Goal: Task Accomplishment & Management: Complete application form

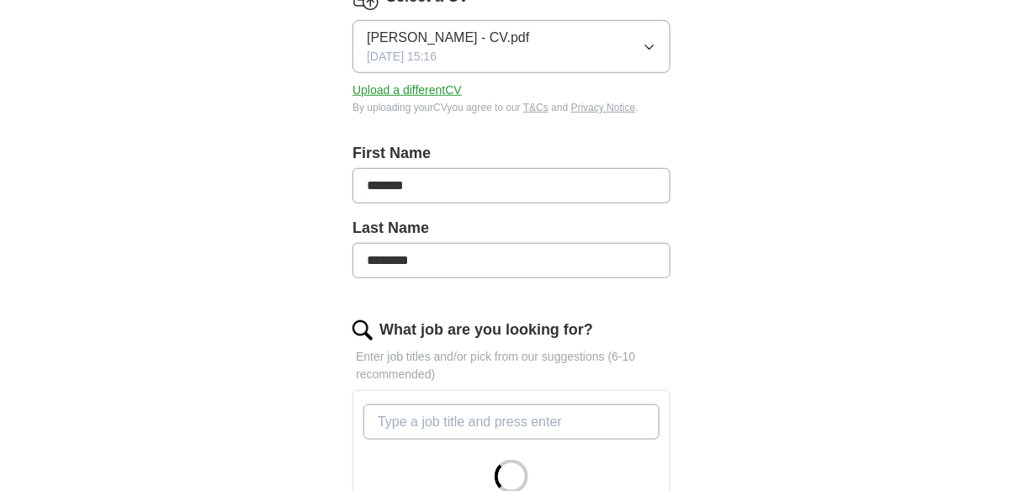
scroll to position [539, 0]
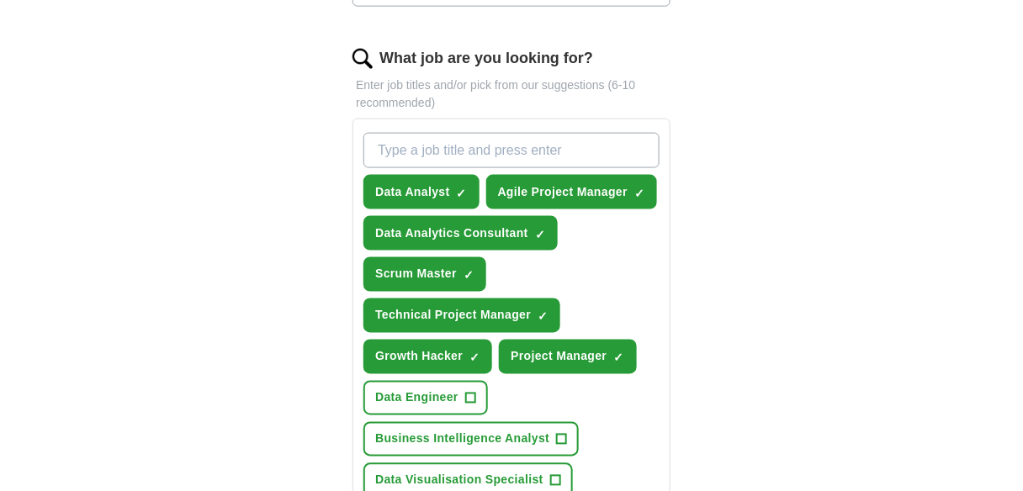
click at [649, 424] on div "Data Analyst ✓ × Agile Project Manager ✓ × Data Analytics Consultant ✓ × Scrum …" at bounding box center [511, 418] width 303 height 585
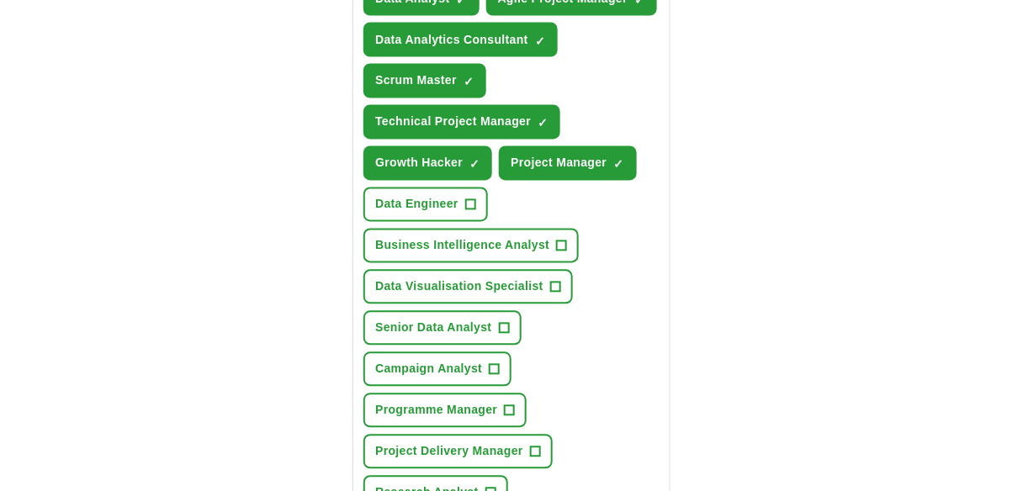
scroll to position [875, 0]
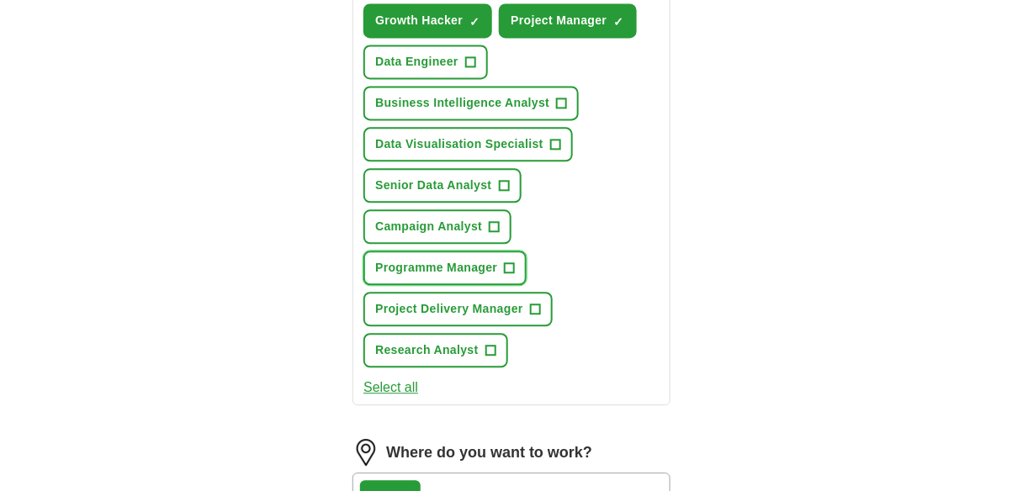
click at [511, 266] on span "+" at bounding box center [510, 268] width 10 height 13
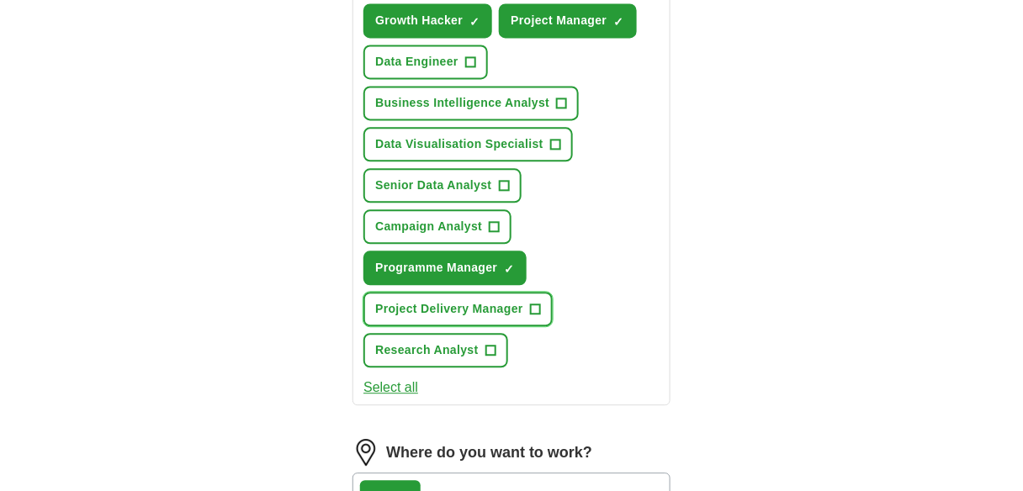
click at [532, 303] on span "+" at bounding box center [535, 309] width 10 height 13
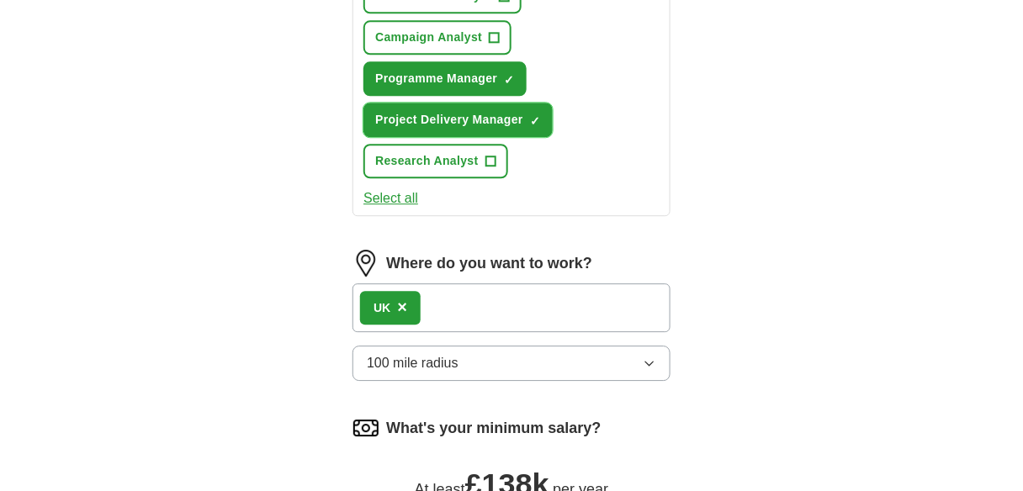
scroll to position [1077, 0]
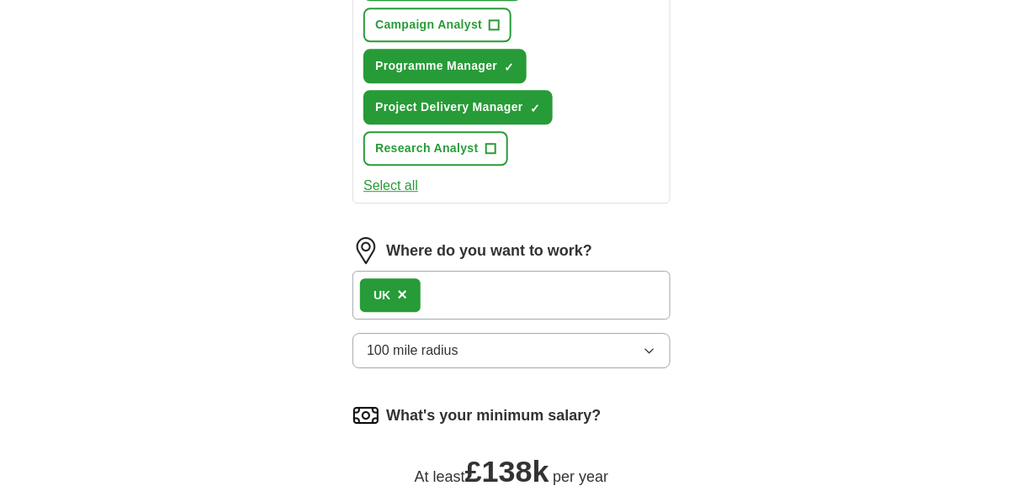
click at [477, 344] on button "100 mile radius" at bounding box center [512, 350] width 318 height 35
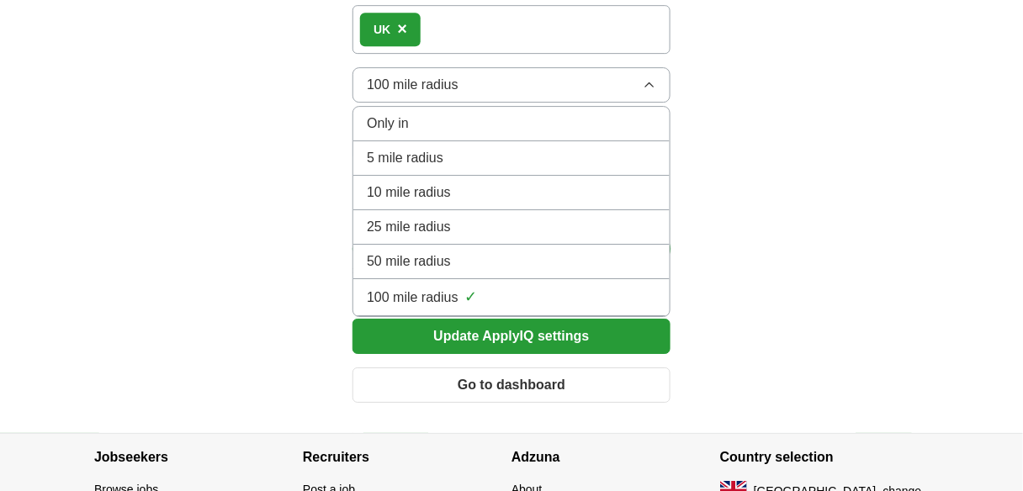
scroll to position [1346, 0]
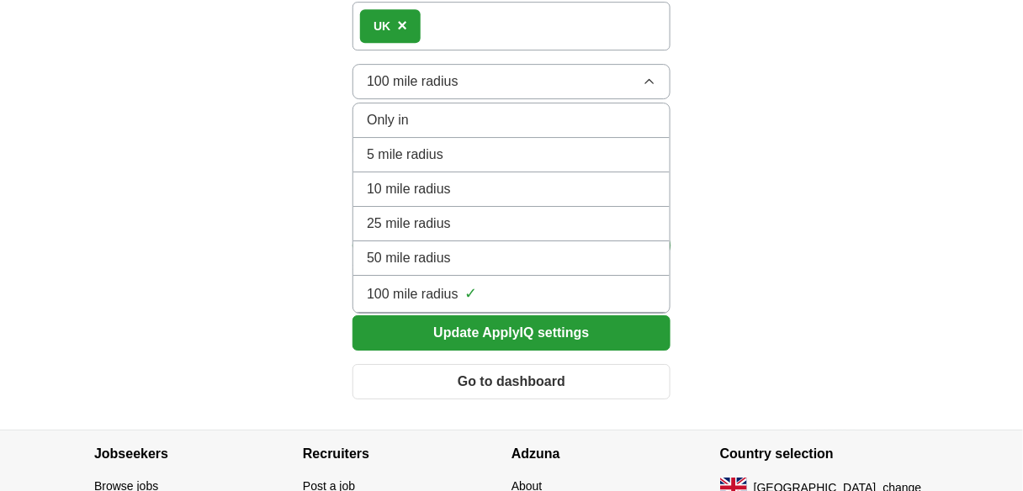
click at [489, 334] on button "Update ApplyIQ settings" at bounding box center [512, 333] width 318 height 35
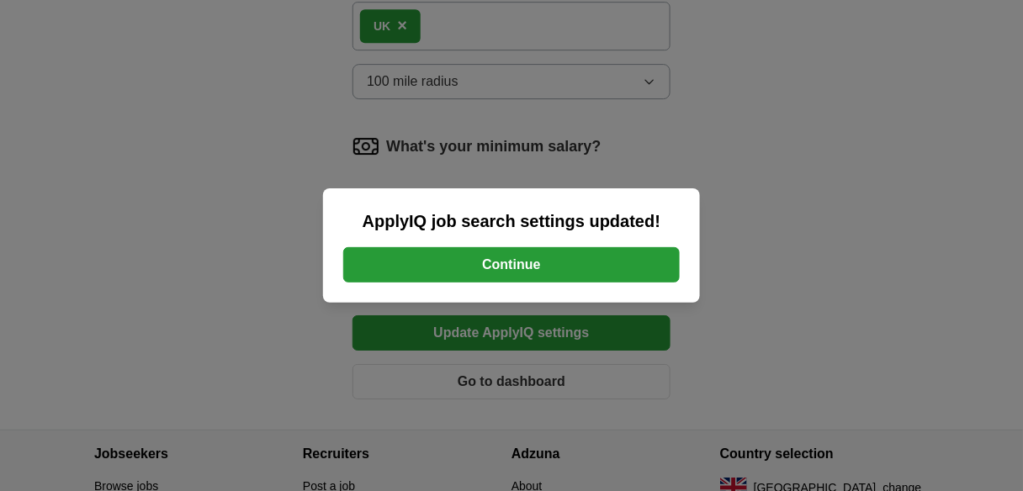
click at [449, 257] on button "Continue" at bounding box center [511, 264] width 337 height 35
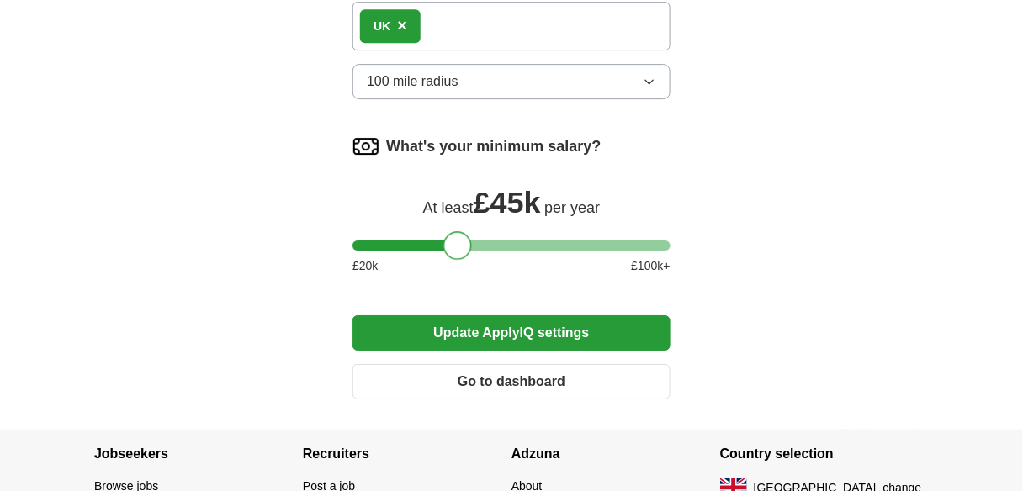
drag, startPoint x: 660, startPoint y: 244, endPoint x: 462, endPoint y: 247, distance: 197.8
click at [462, 248] on div at bounding box center [457, 245] width 29 height 29
click at [539, 330] on button "Update ApplyIQ settings" at bounding box center [512, 333] width 318 height 35
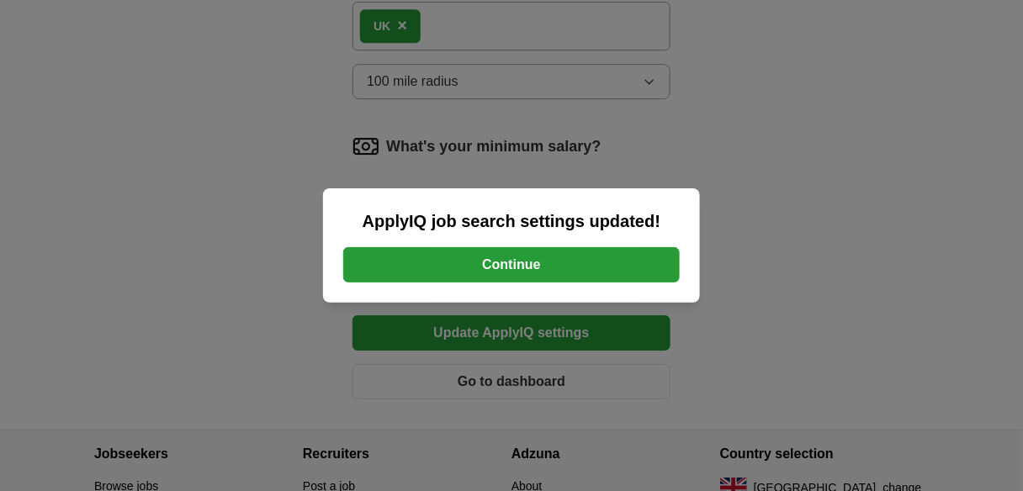
click at [910, 300] on div "ApplyIQ job search settings updated! Continue" at bounding box center [511, 245] width 1023 height 491
drag, startPoint x: 558, startPoint y: 273, endPoint x: 603, endPoint y: 288, distance: 47.6
click at [562, 272] on button "Continue" at bounding box center [511, 264] width 337 height 35
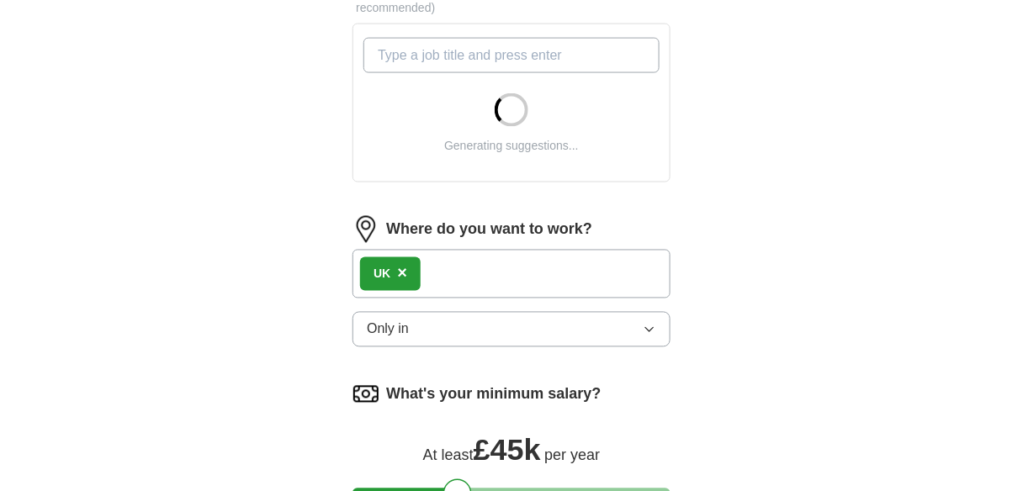
scroll to position [740, 0]
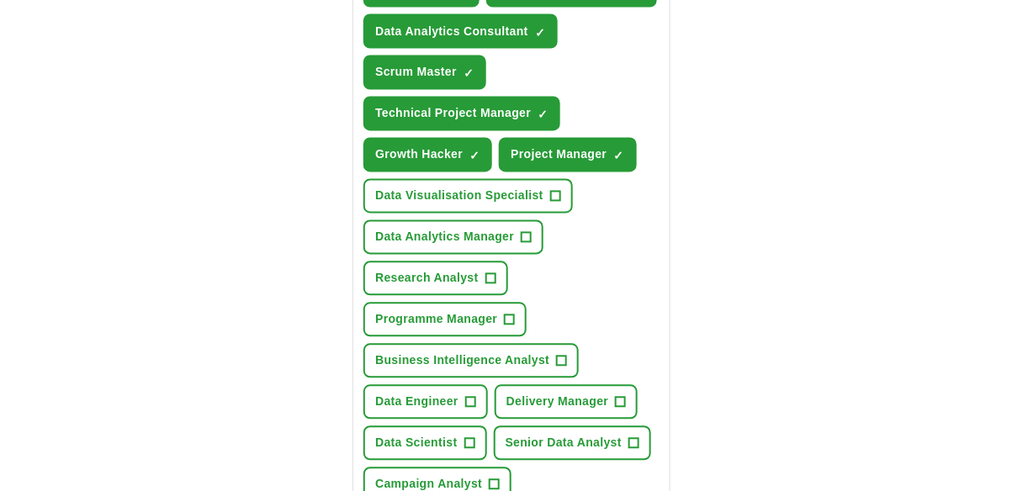
drag, startPoint x: 455, startPoint y: 384, endPoint x: 392, endPoint y: 390, distance: 63.5
click at [393, 390] on form "Select a CV [PERSON_NAME] - CV.pdf [DATE] 15:16 Upload a different CV By upload…" at bounding box center [512, 264] width 318 height 1510
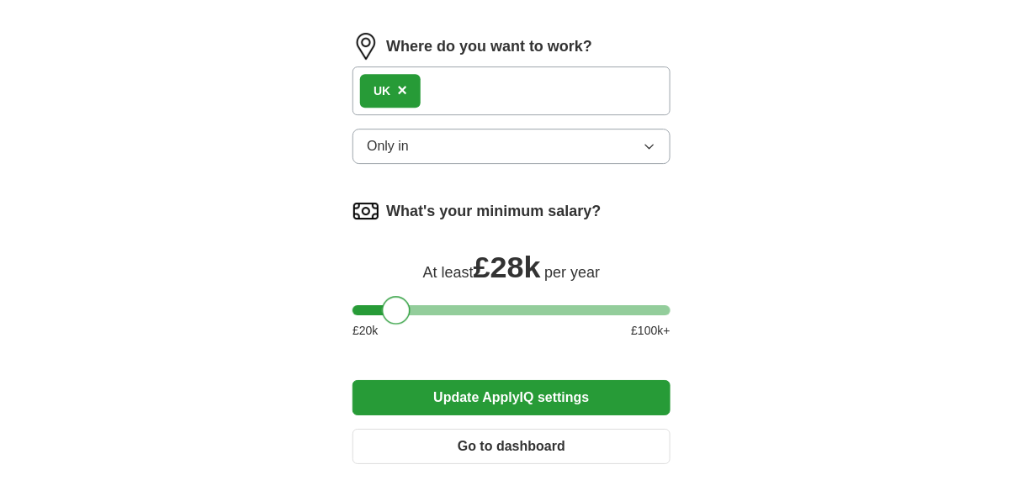
scroll to position [1346, 0]
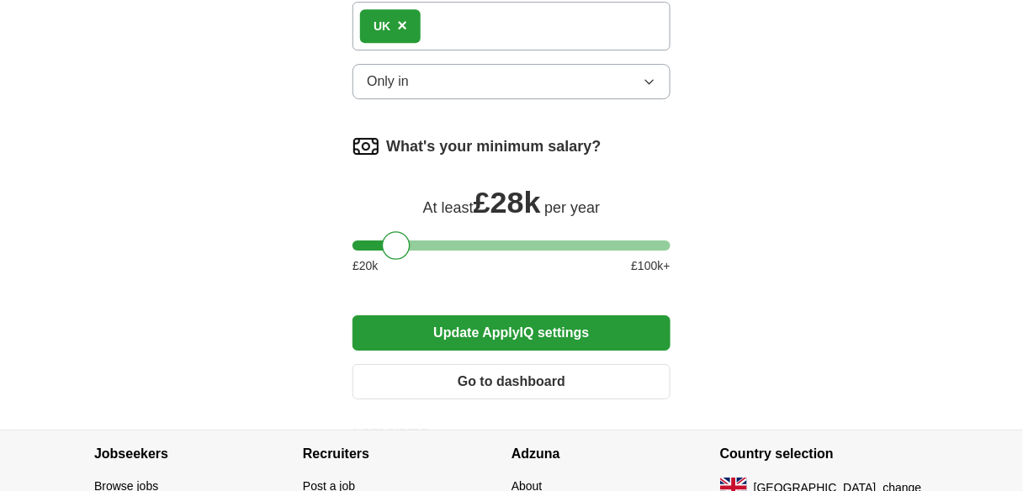
click at [588, 327] on button "Update ApplyIQ settings" at bounding box center [512, 333] width 318 height 35
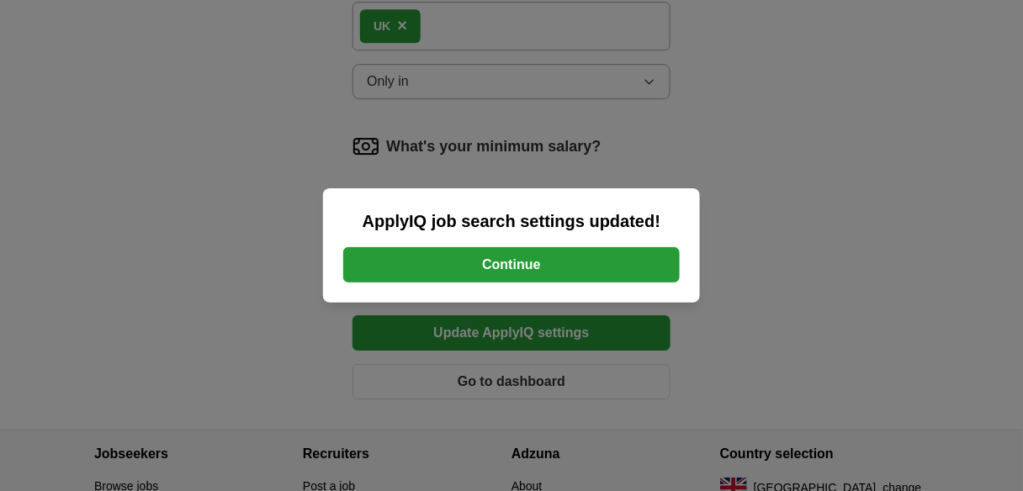
click at [528, 265] on button "Continue" at bounding box center [511, 264] width 337 height 35
